Goal: Use online tool/utility: Utilize a website feature to perform a specific function

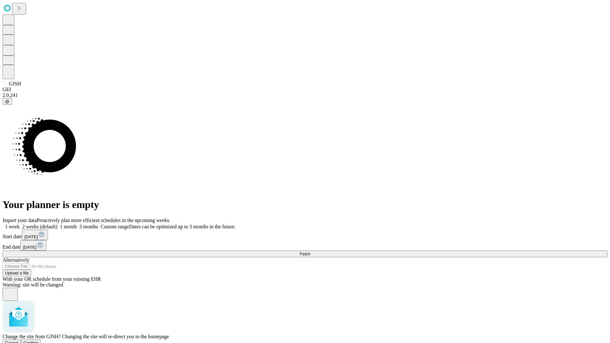
click at [38, 341] on span "Confirm" at bounding box center [31, 343] width 15 height 5
click at [58, 224] on label "2 weeks (default)" at bounding box center [39, 226] width 38 height 5
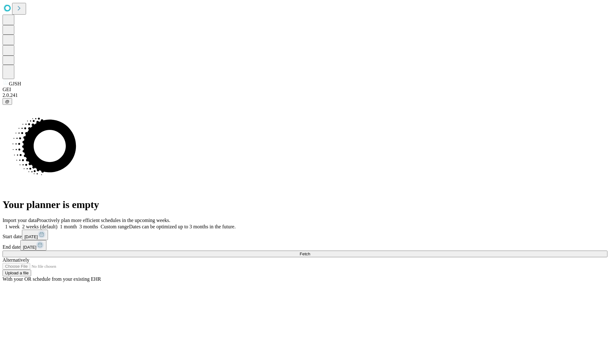
click at [310, 252] on span "Fetch" at bounding box center [305, 254] width 10 height 5
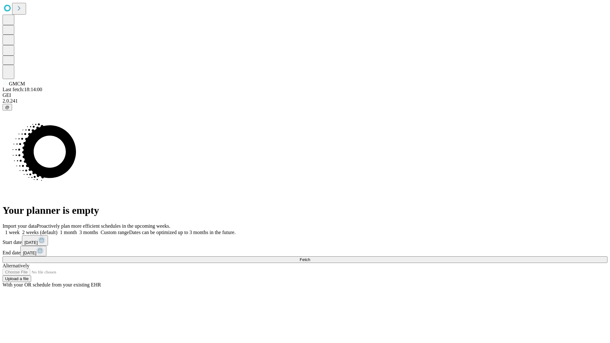
click at [310, 257] on span "Fetch" at bounding box center [305, 259] width 10 height 5
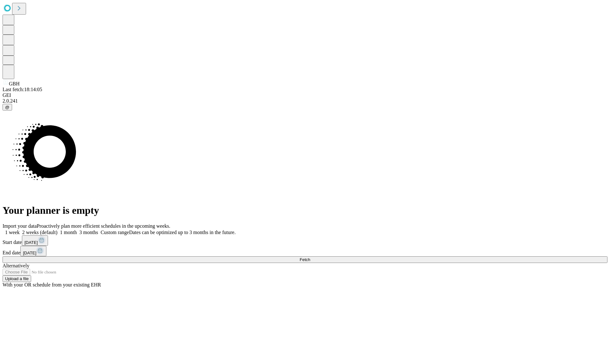
click at [58, 230] on label "2 weeks (default)" at bounding box center [39, 232] width 38 height 5
click at [310, 257] on span "Fetch" at bounding box center [305, 259] width 10 height 5
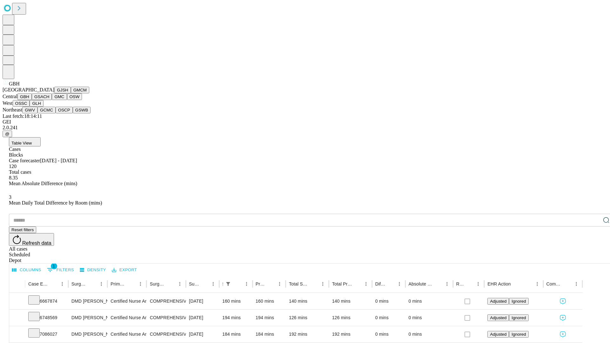
click at [49, 100] on button "GSACH" at bounding box center [42, 96] width 20 height 7
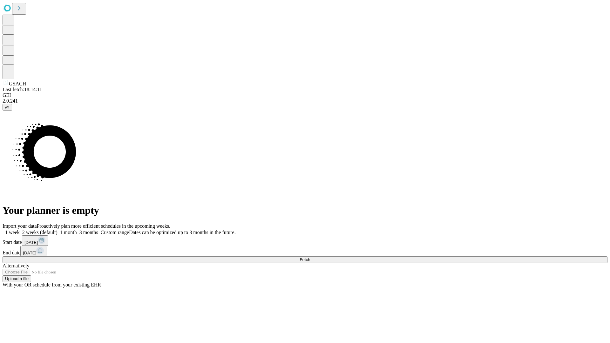
click at [58, 230] on label "2 weeks (default)" at bounding box center [39, 232] width 38 height 5
click at [310, 257] on span "Fetch" at bounding box center [305, 259] width 10 height 5
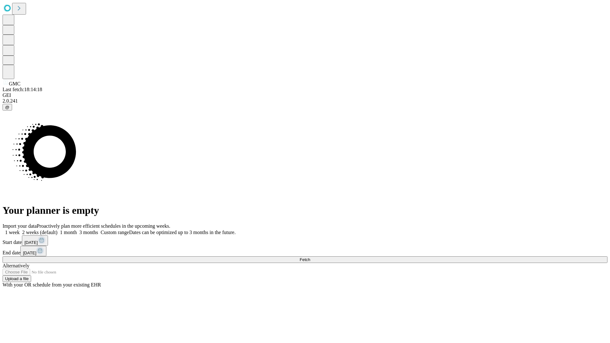
click at [310, 257] on span "Fetch" at bounding box center [305, 259] width 10 height 5
click at [58, 230] on label "2 weeks (default)" at bounding box center [39, 232] width 38 height 5
click at [310, 257] on span "Fetch" at bounding box center [305, 259] width 10 height 5
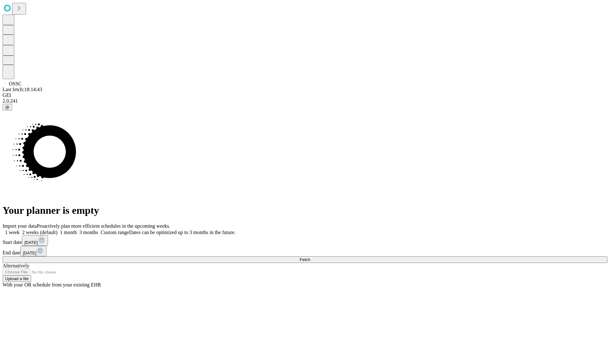
click at [58, 230] on label "2 weeks (default)" at bounding box center [39, 232] width 38 height 5
click at [310, 257] on span "Fetch" at bounding box center [305, 259] width 10 height 5
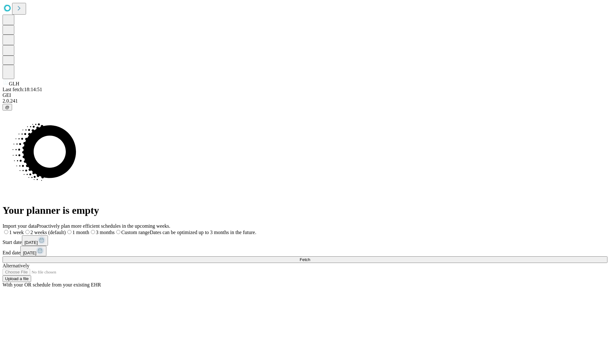
click at [310, 257] on span "Fetch" at bounding box center [305, 259] width 10 height 5
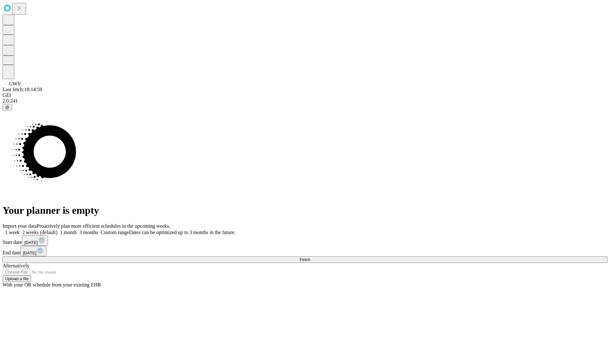
click at [58, 230] on label "2 weeks (default)" at bounding box center [39, 232] width 38 height 5
click at [310, 257] on span "Fetch" at bounding box center [305, 259] width 10 height 5
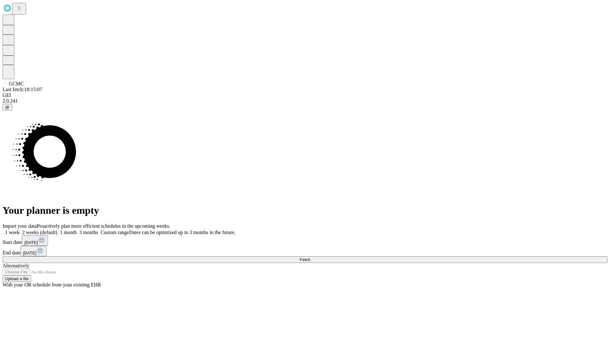
click at [58, 230] on label "2 weeks (default)" at bounding box center [39, 232] width 38 height 5
click at [310, 257] on span "Fetch" at bounding box center [305, 259] width 10 height 5
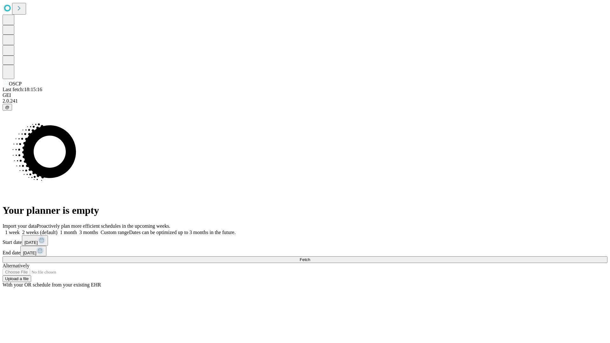
click at [58, 230] on label "2 weeks (default)" at bounding box center [39, 232] width 38 height 5
click at [310, 257] on span "Fetch" at bounding box center [305, 259] width 10 height 5
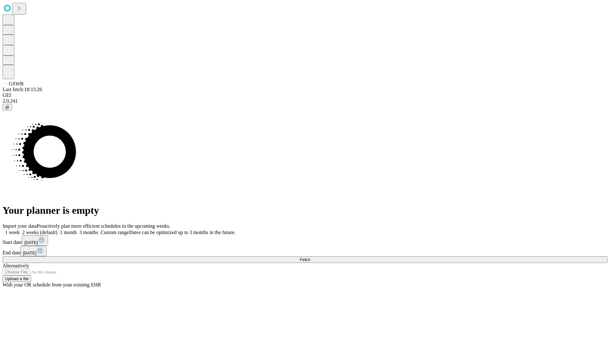
click at [58, 230] on label "2 weeks (default)" at bounding box center [39, 232] width 38 height 5
click at [310, 257] on span "Fetch" at bounding box center [305, 259] width 10 height 5
